Goal: Task Accomplishment & Management: Manage account settings

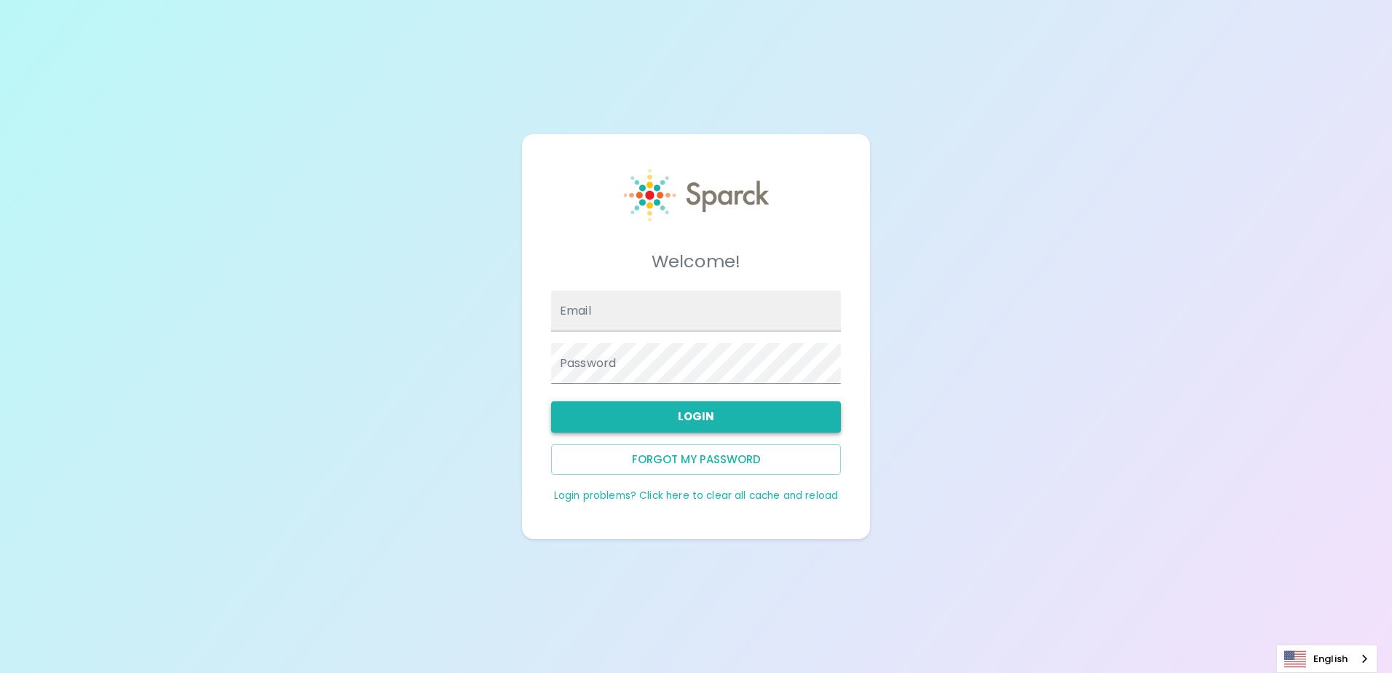
type input "[EMAIL_ADDRESS][DOMAIN_NAME]"
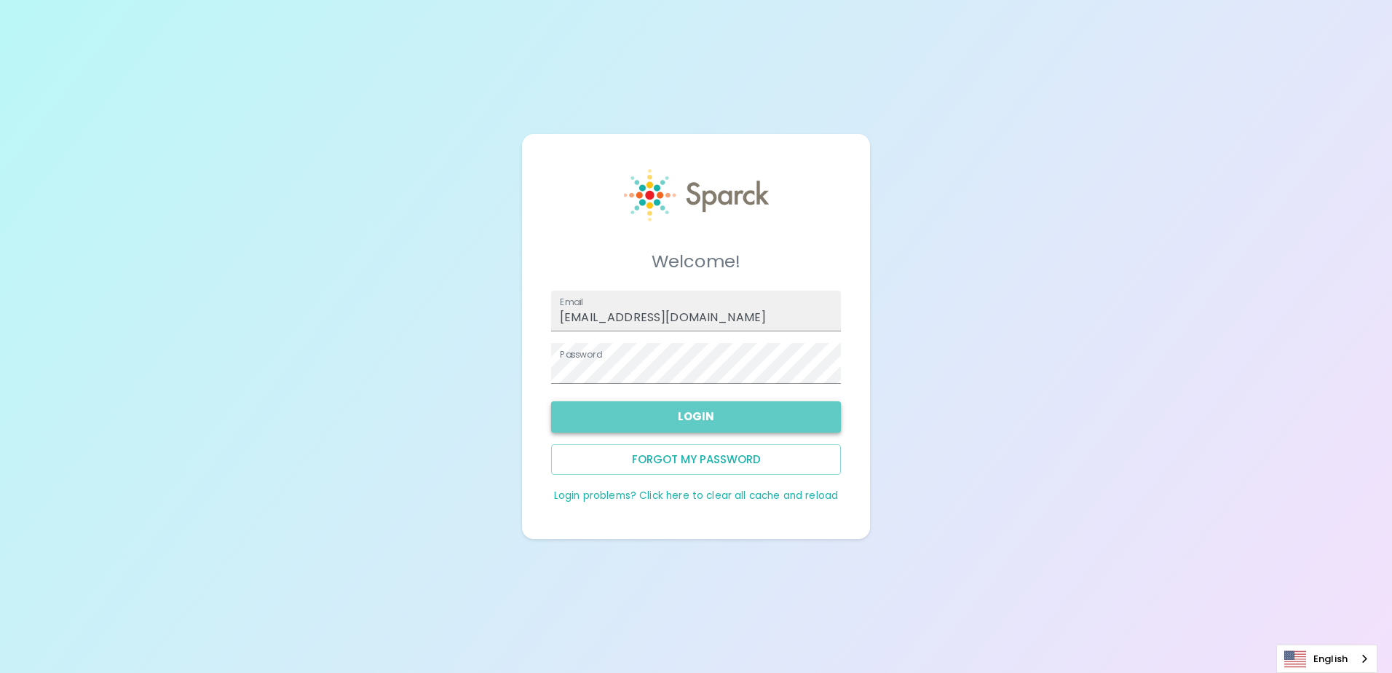
click at [686, 414] on button "Login" at bounding box center [696, 416] width 290 height 31
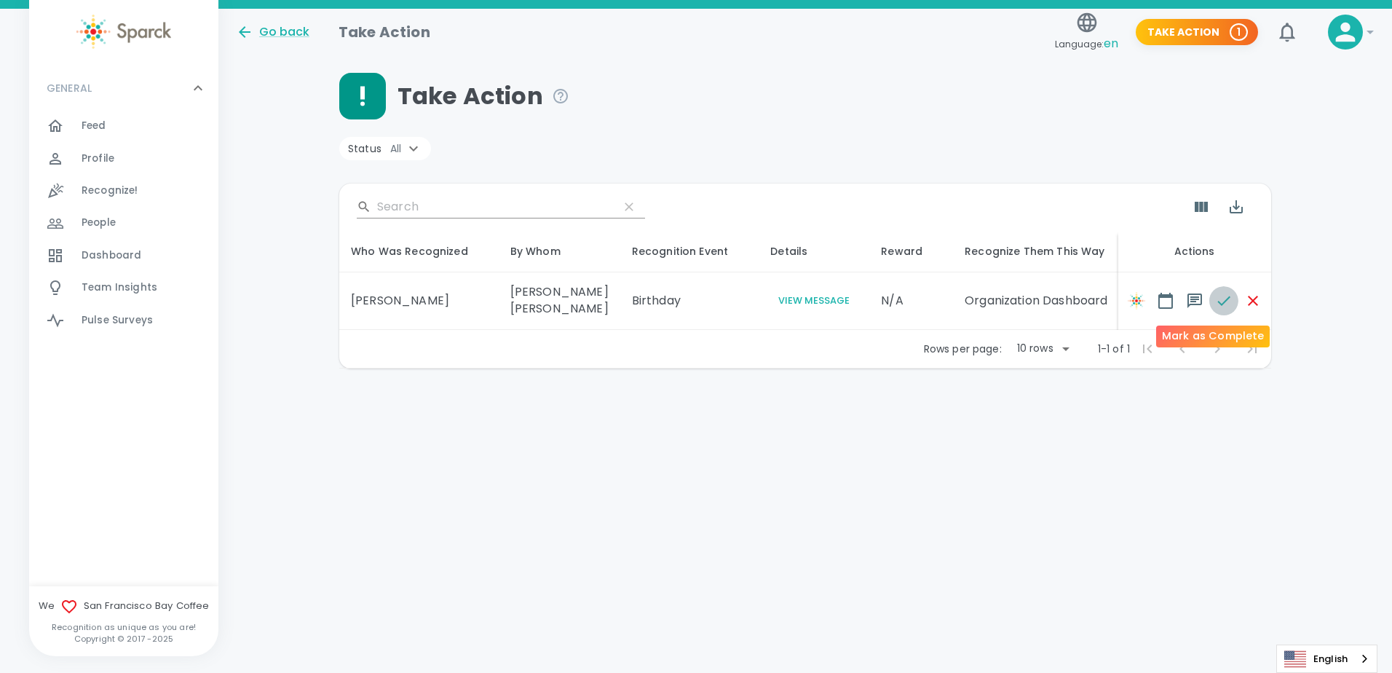
click at [1209, 308] on button "button" at bounding box center [1223, 300] width 29 height 29
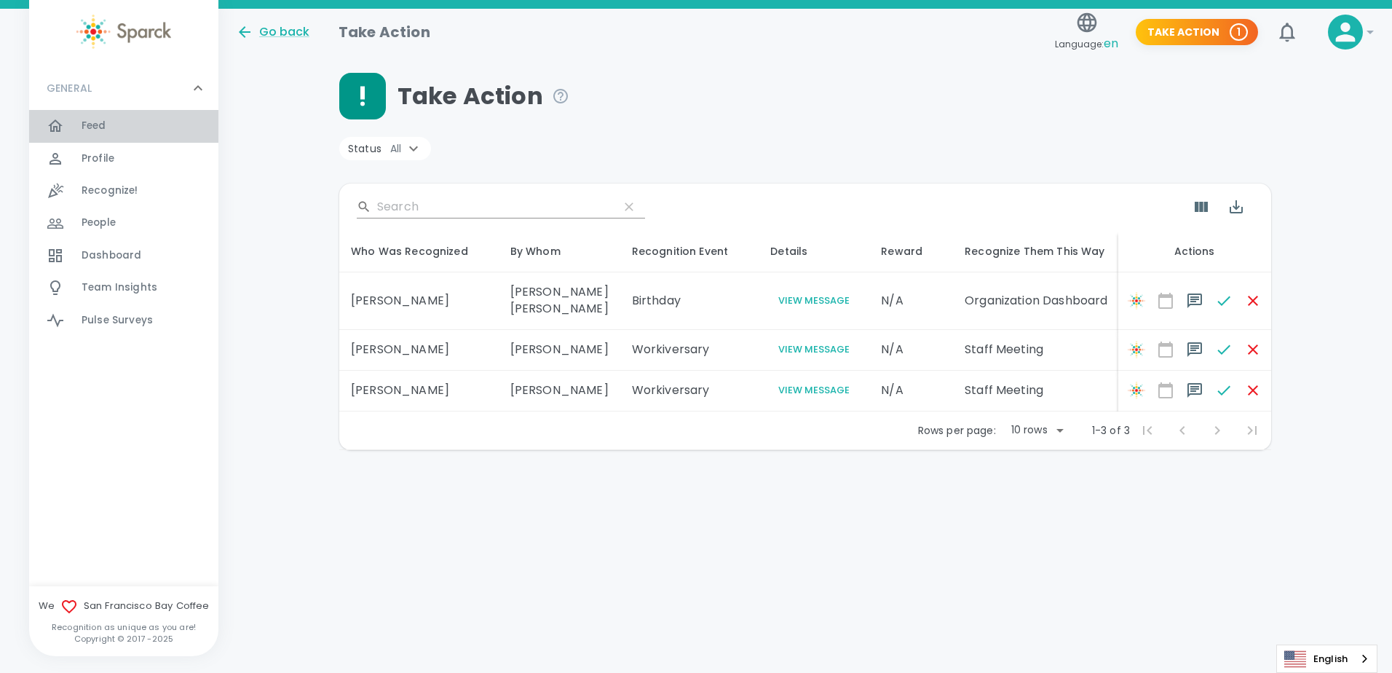
click at [172, 128] on div "Feed 0" at bounding box center [150, 126] width 137 height 20
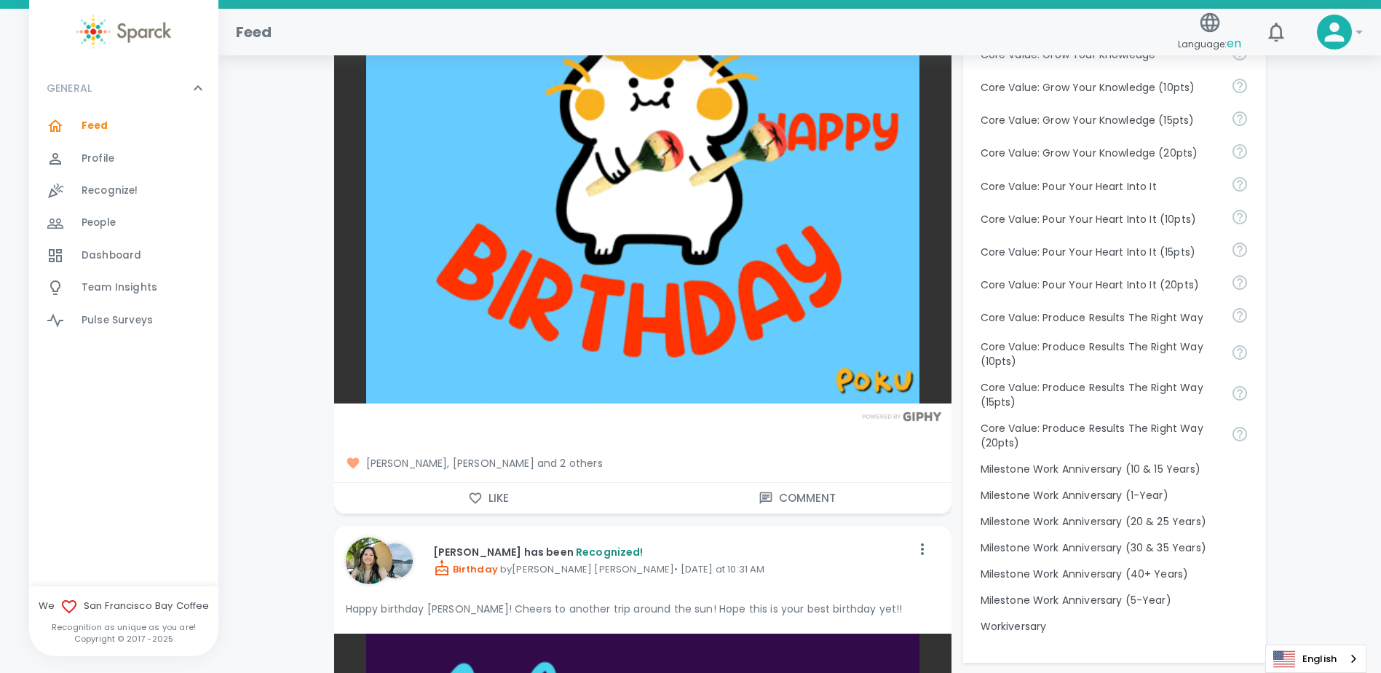
scroll to position [1092, 0]
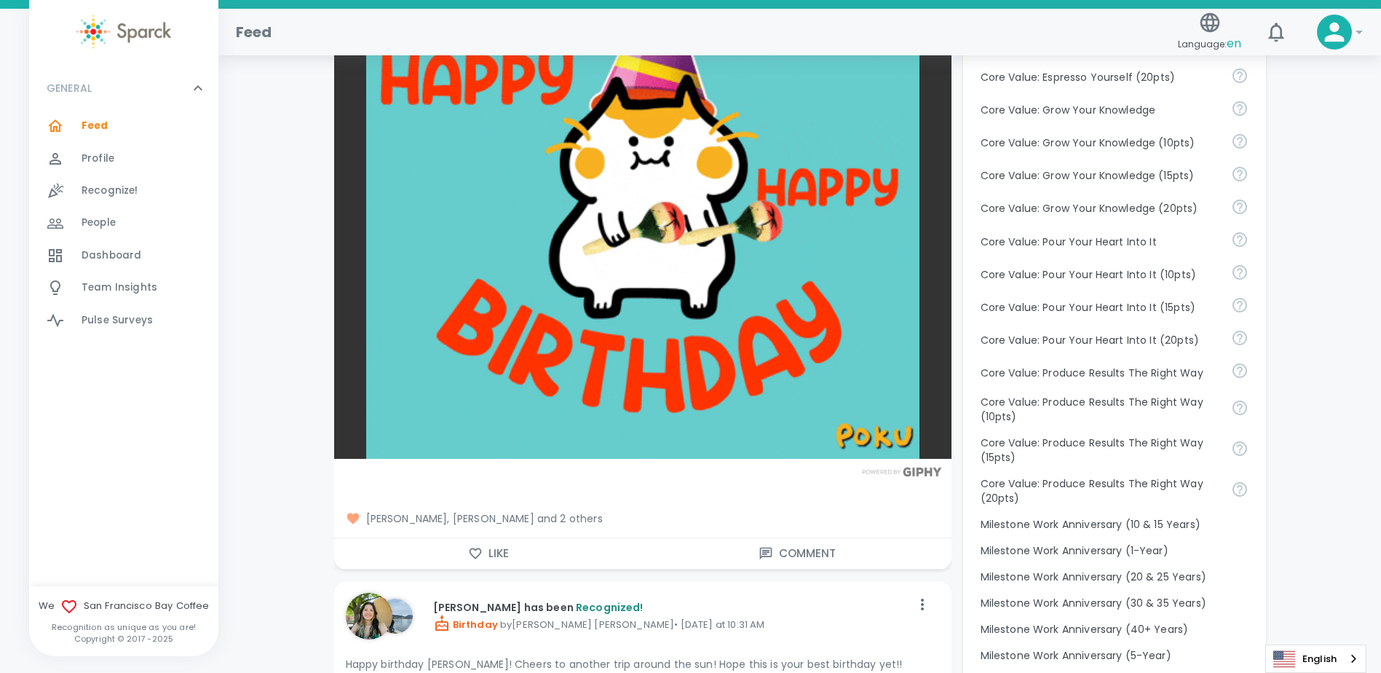
click at [114, 249] on span "Dashboard" at bounding box center [112, 255] width 60 height 15
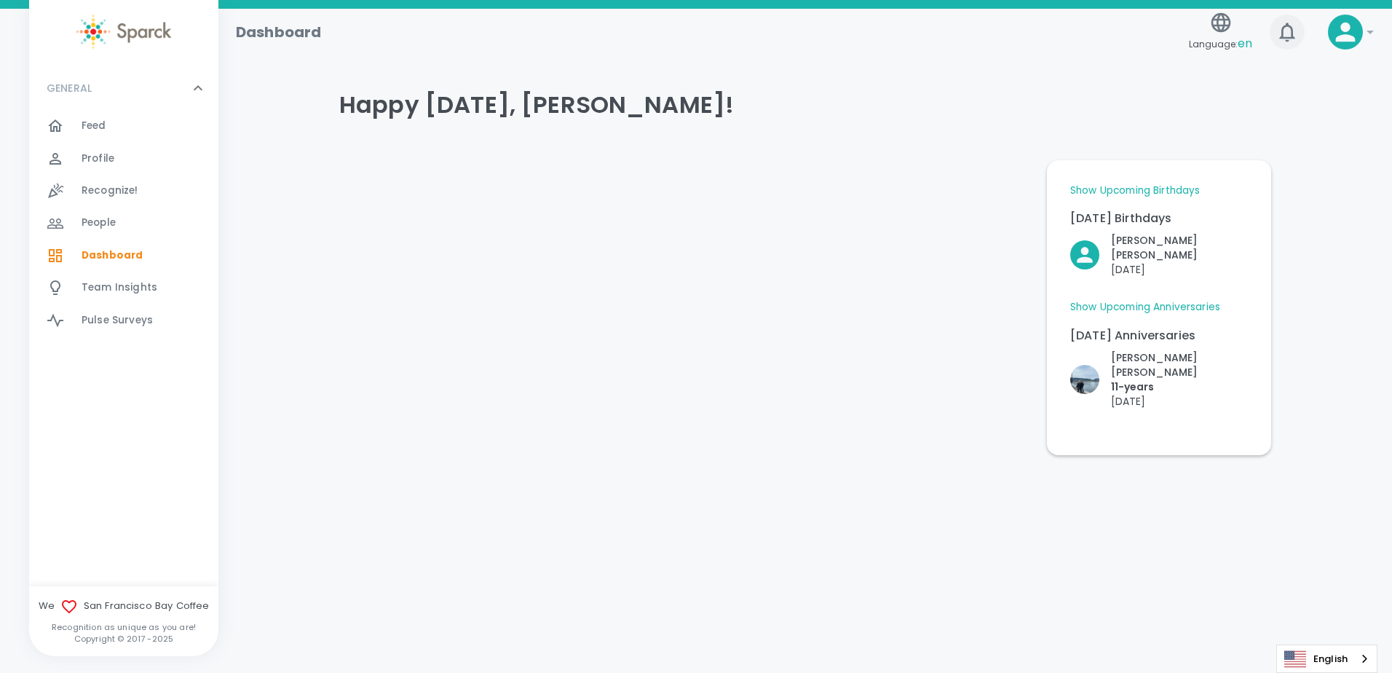
click at [1292, 34] on icon "button" at bounding box center [1286, 32] width 15 height 19
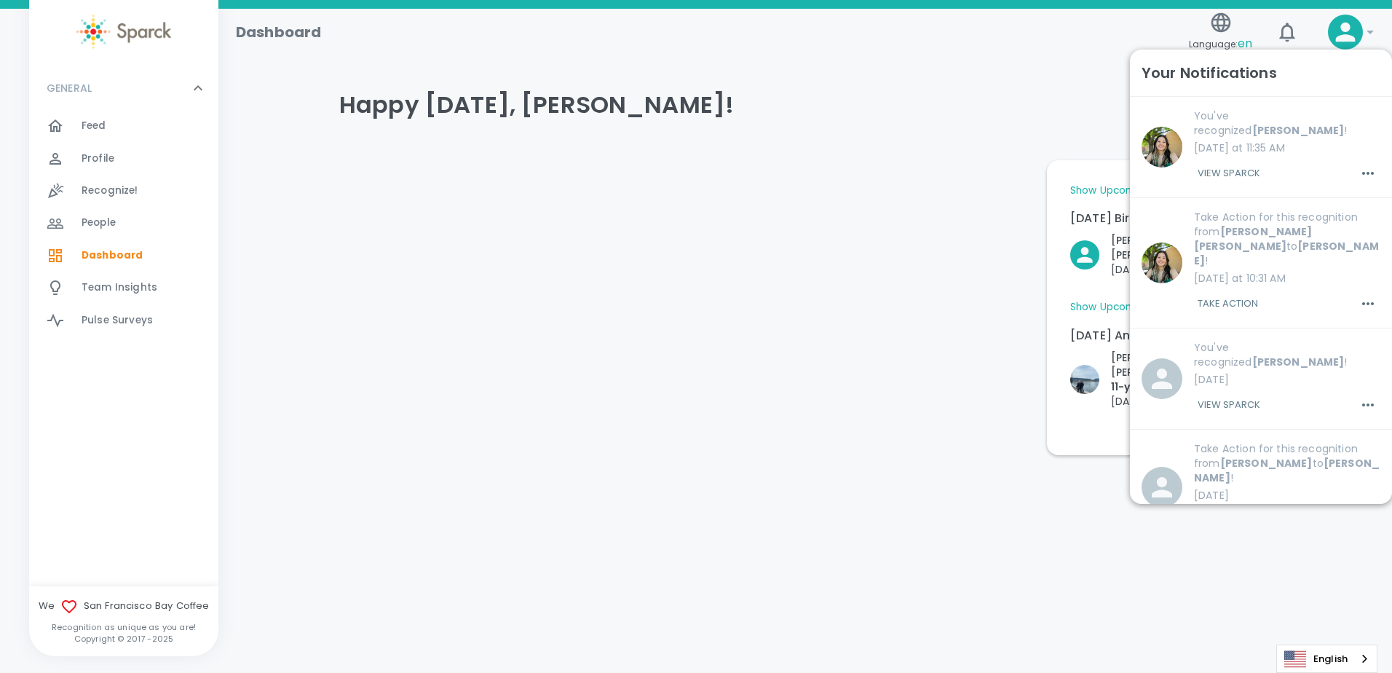
click at [1357, 32] on icon at bounding box center [1344, 31] width 29 height 29
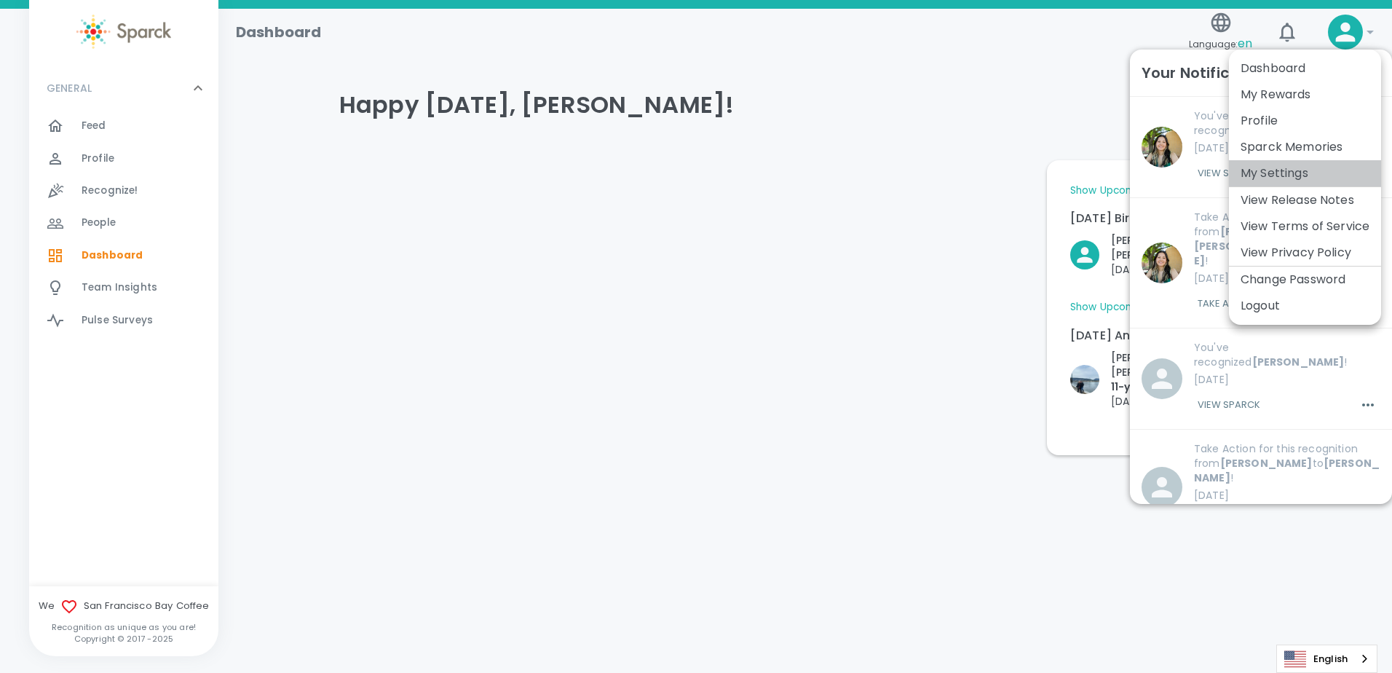
click at [1270, 164] on li "My Settings" at bounding box center [1305, 173] width 152 height 26
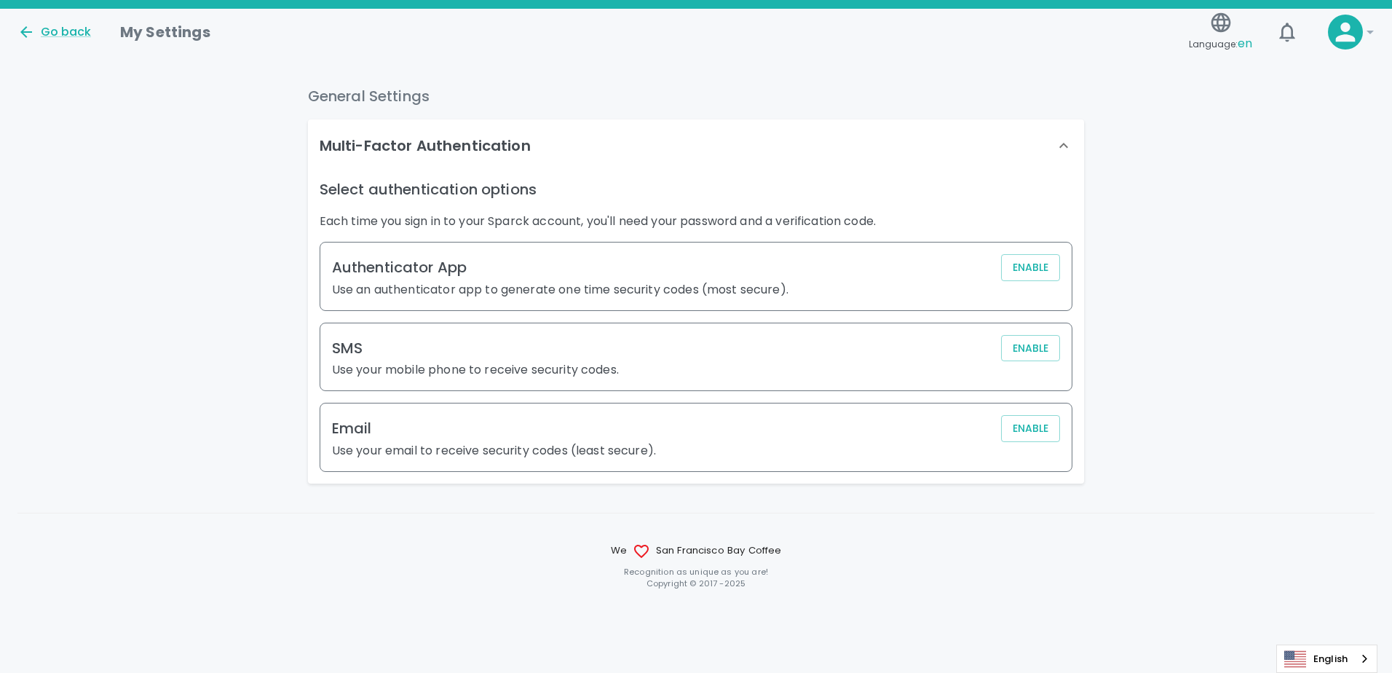
click at [1368, 35] on icon at bounding box center [1369, 31] width 17 height 17
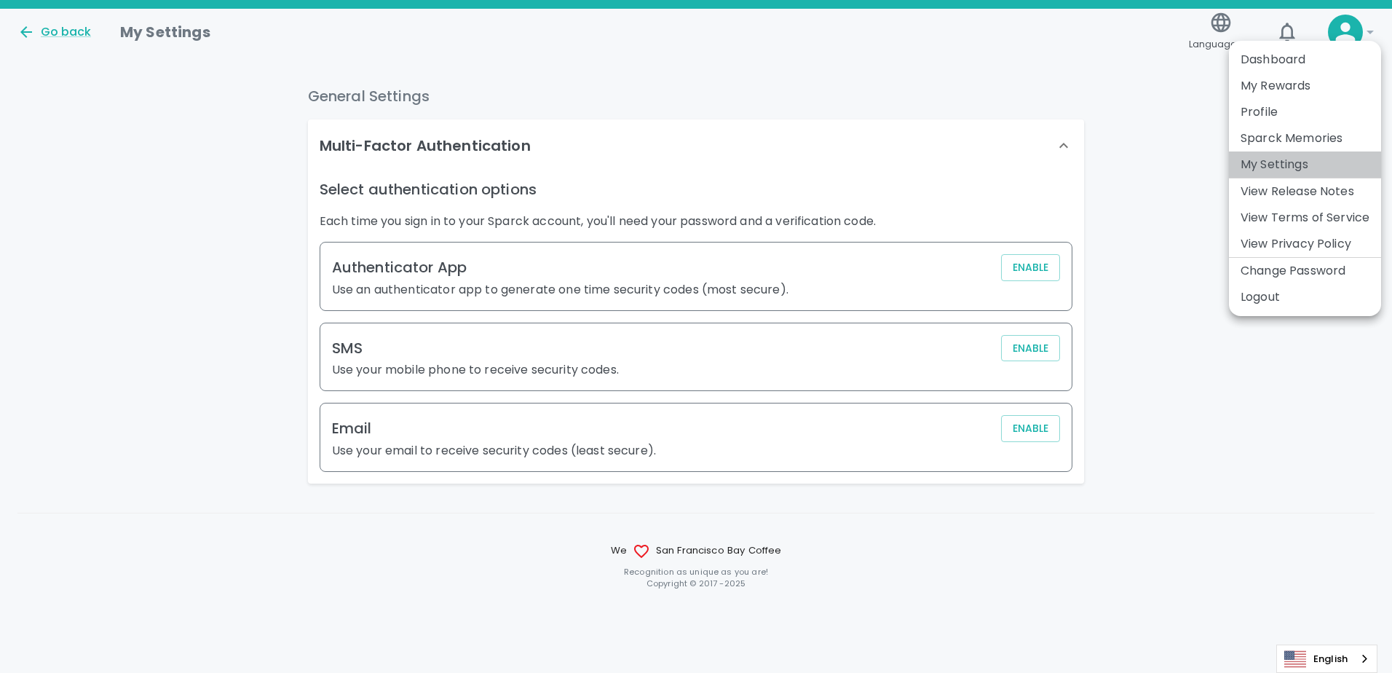
click at [1286, 157] on li "My Settings" at bounding box center [1305, 164] width 152 height 26
